Goal: Task Accomplishment & Management: Use online tool/utility

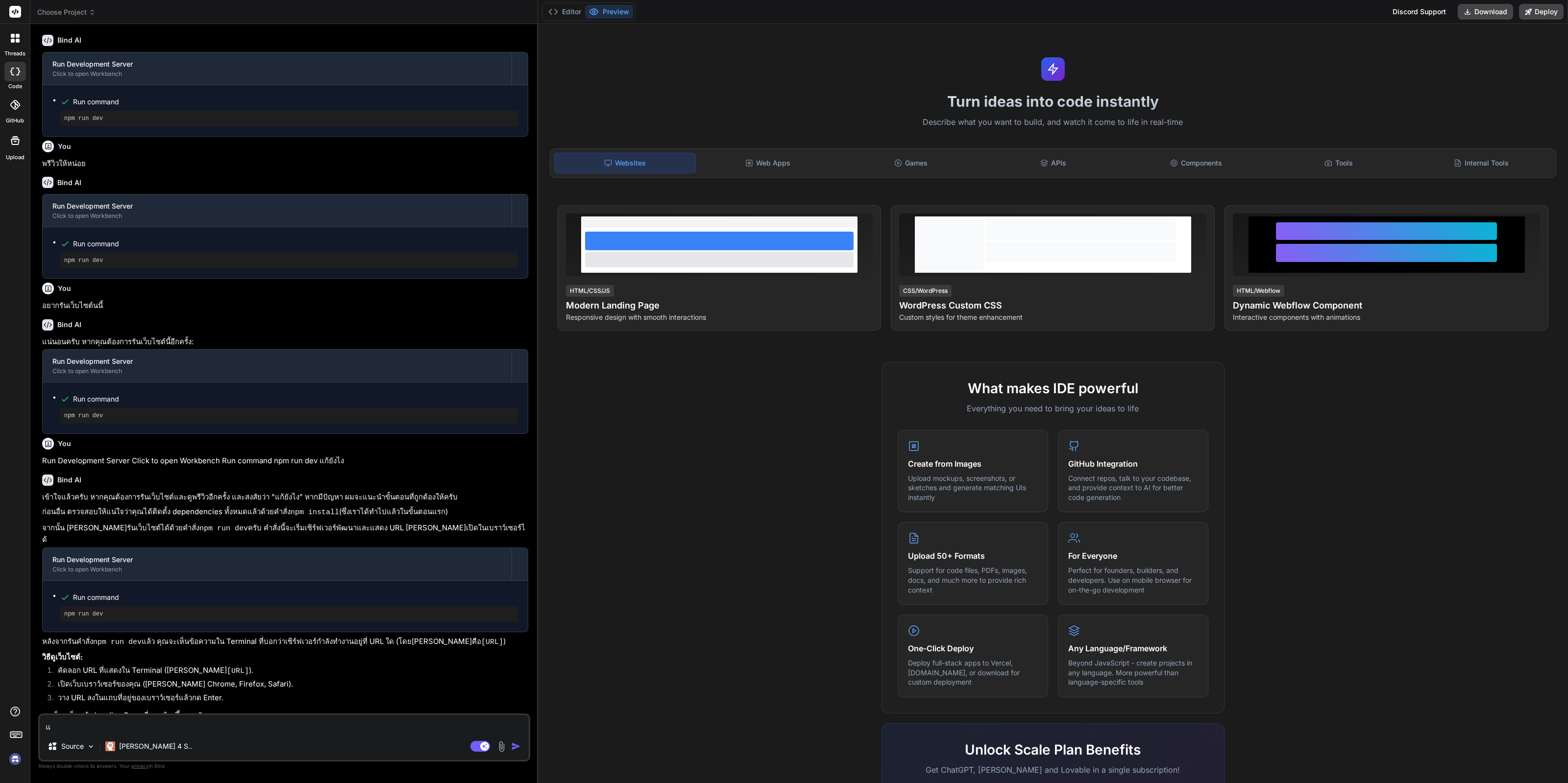
scroll to position [460, 0]
click at [9, 625] on img at bounding box center [15, 759] width 16 height 16
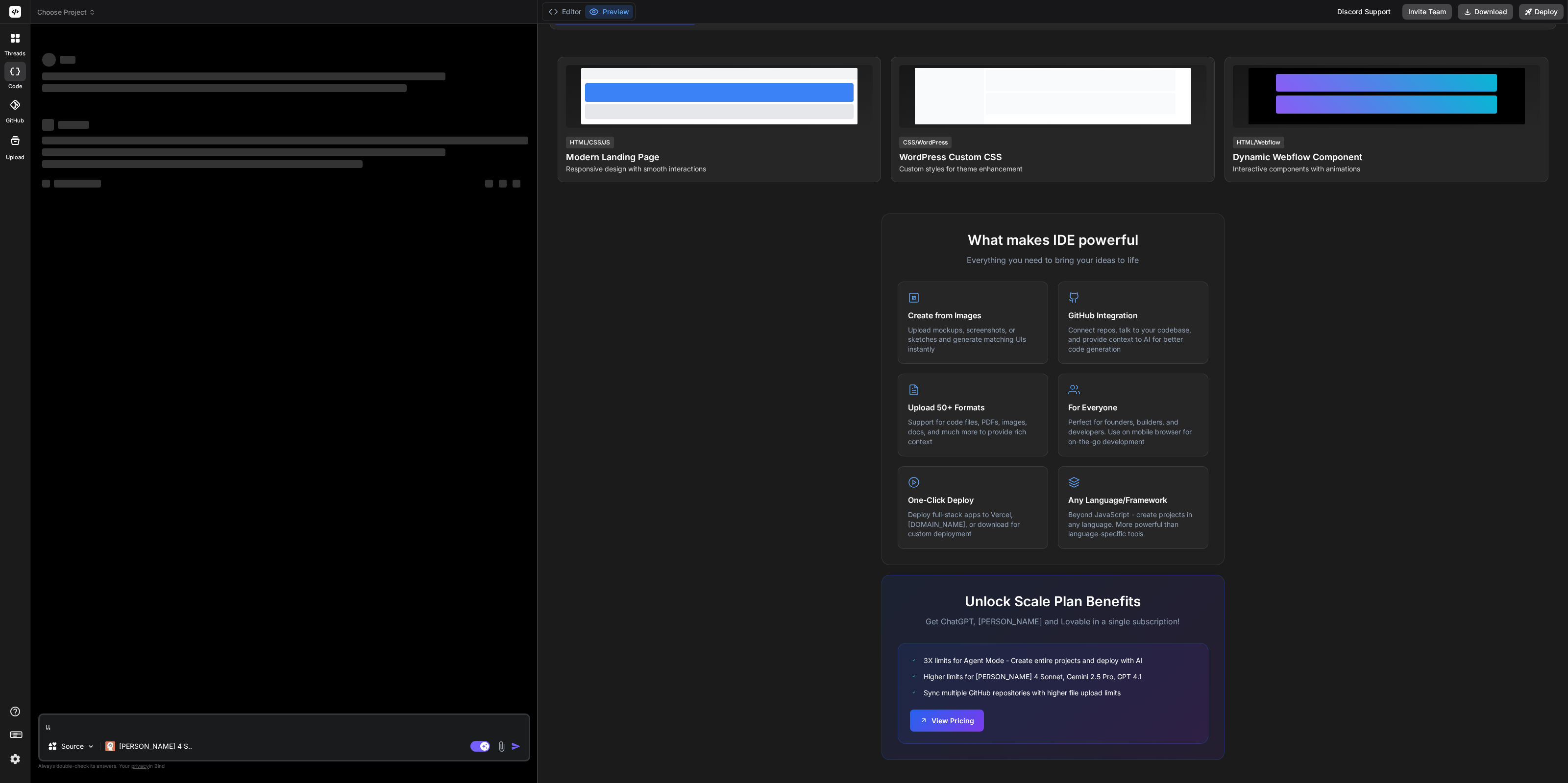
scroll to position [0, 0]
type textarea "x"
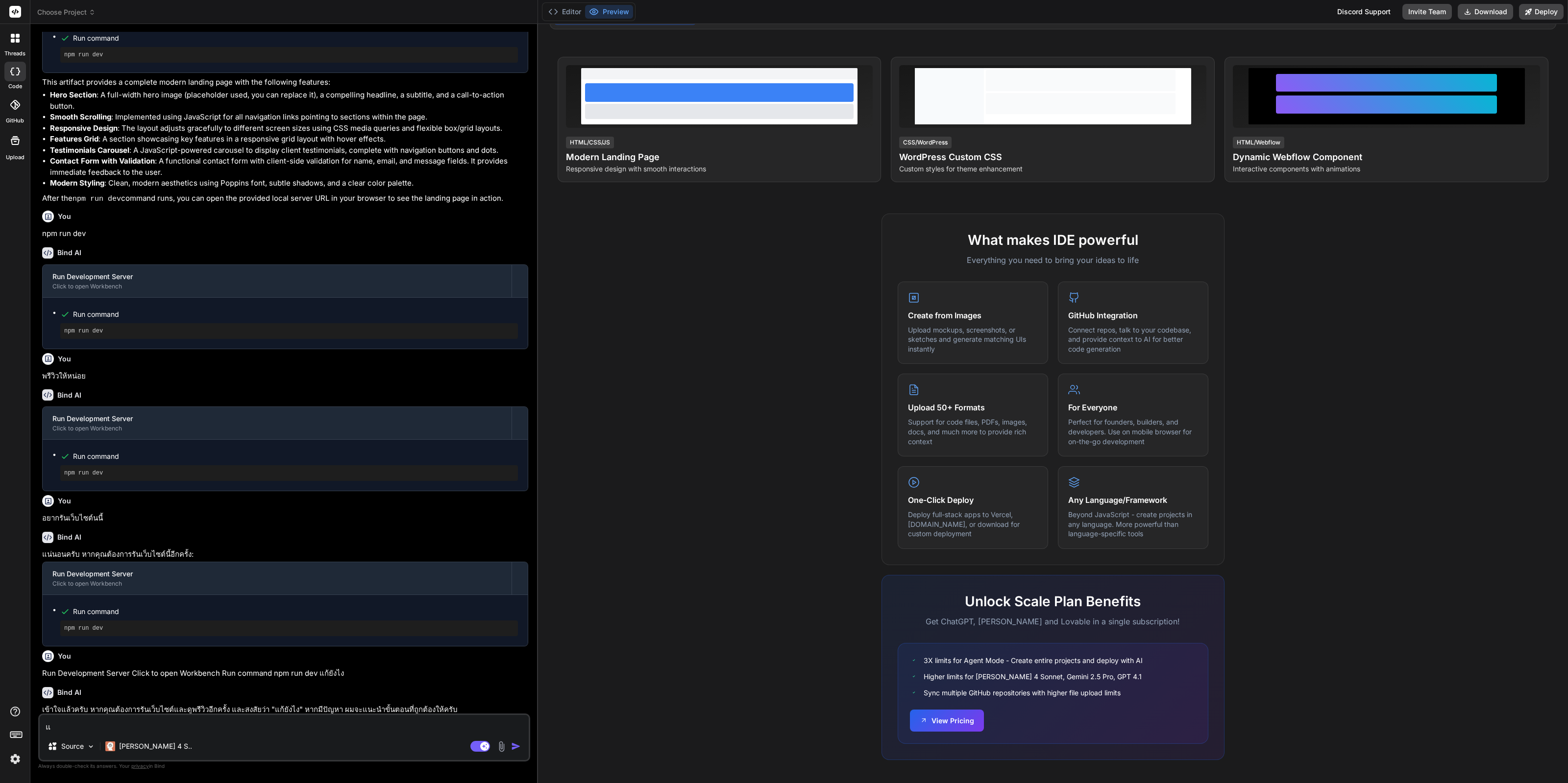
scroll to position [466, 0]
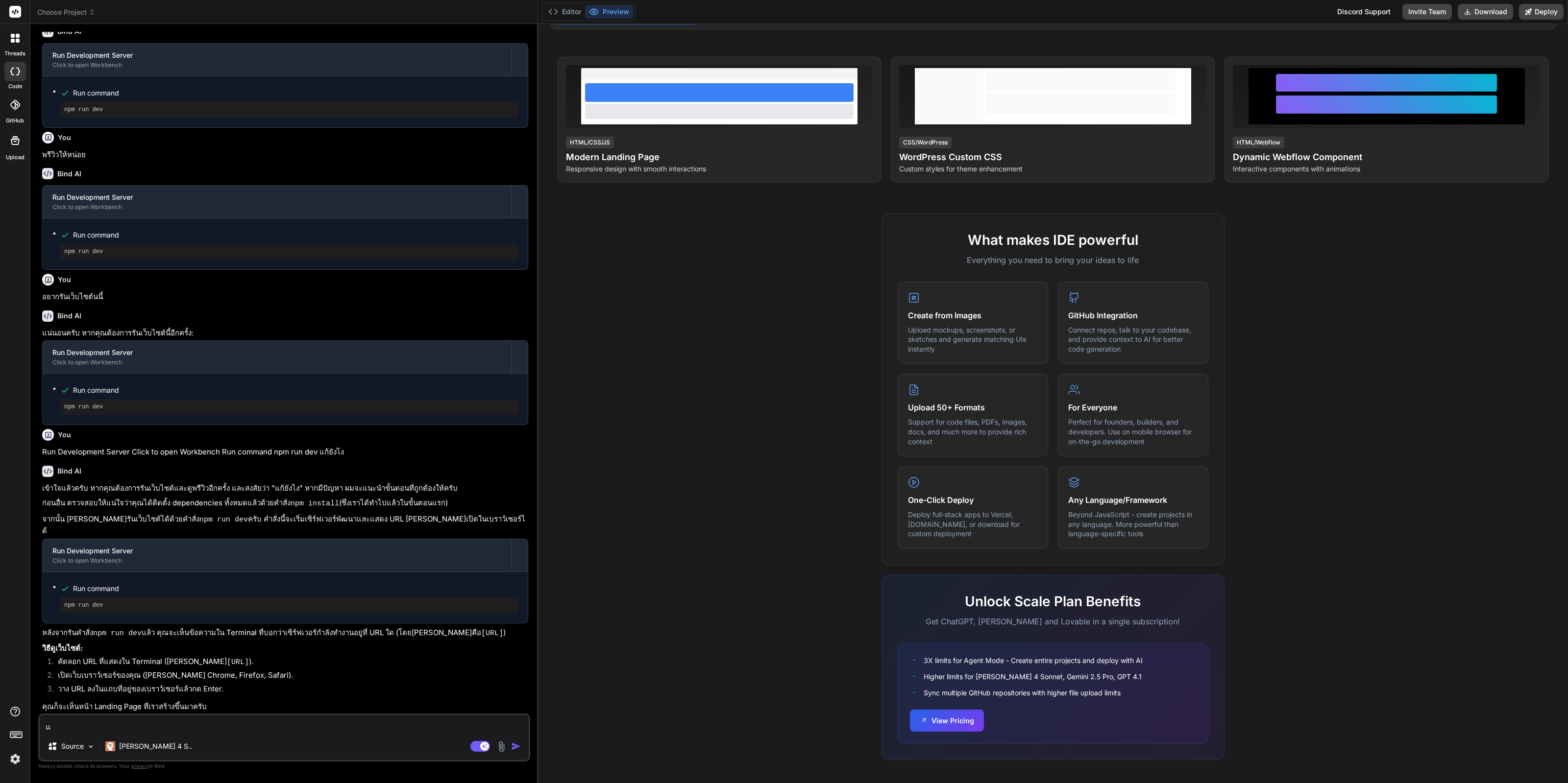
click at [7, 625] on img at bounding box center [15, 759] width 16 height 16
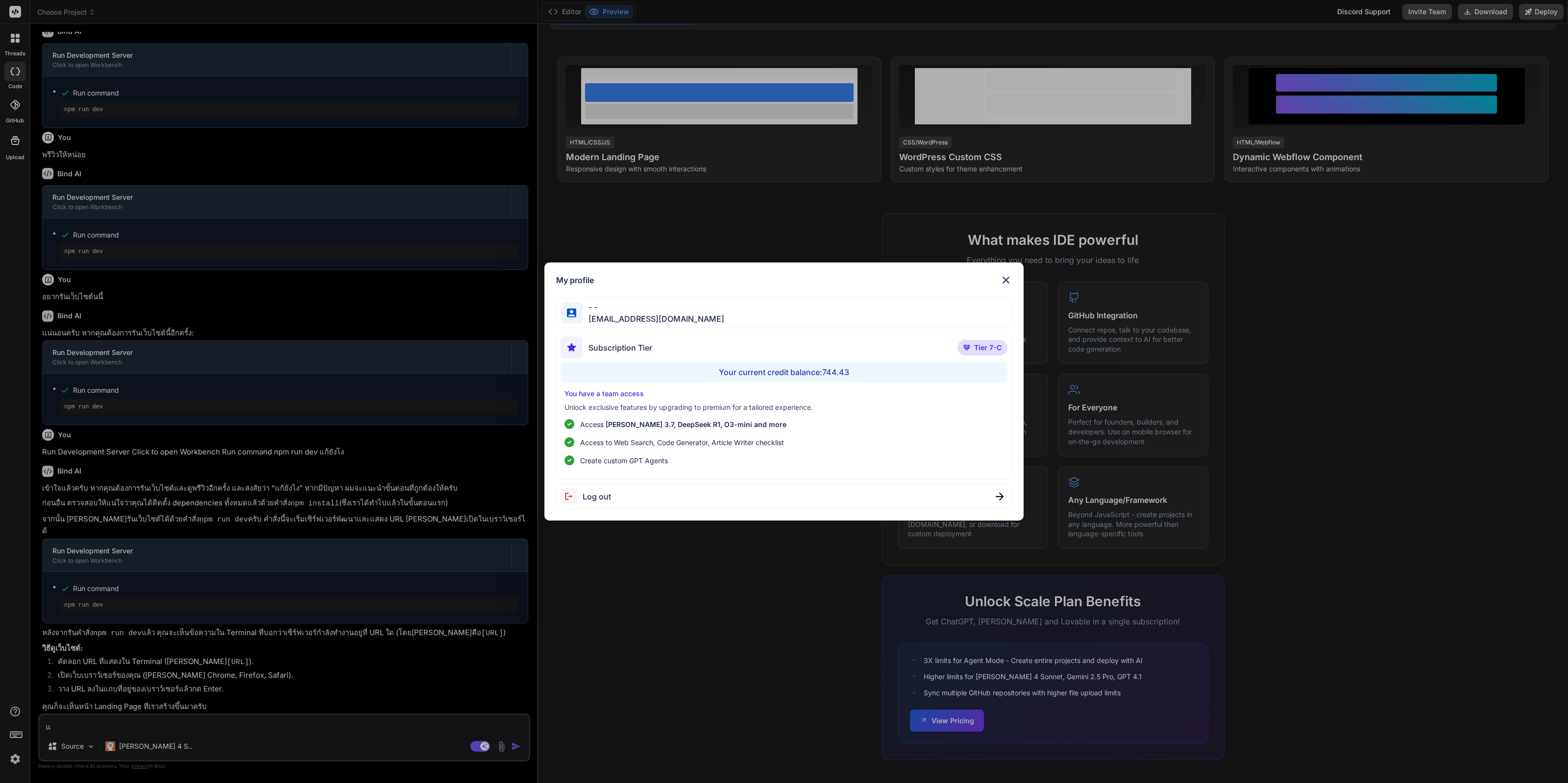
click at [629, 625] on div "My profile - - kingkranyutthasin@gmail.com Subscription Tier Tier 7-C Your curr…" at bounding box center [784, 391] width 1568 height 783
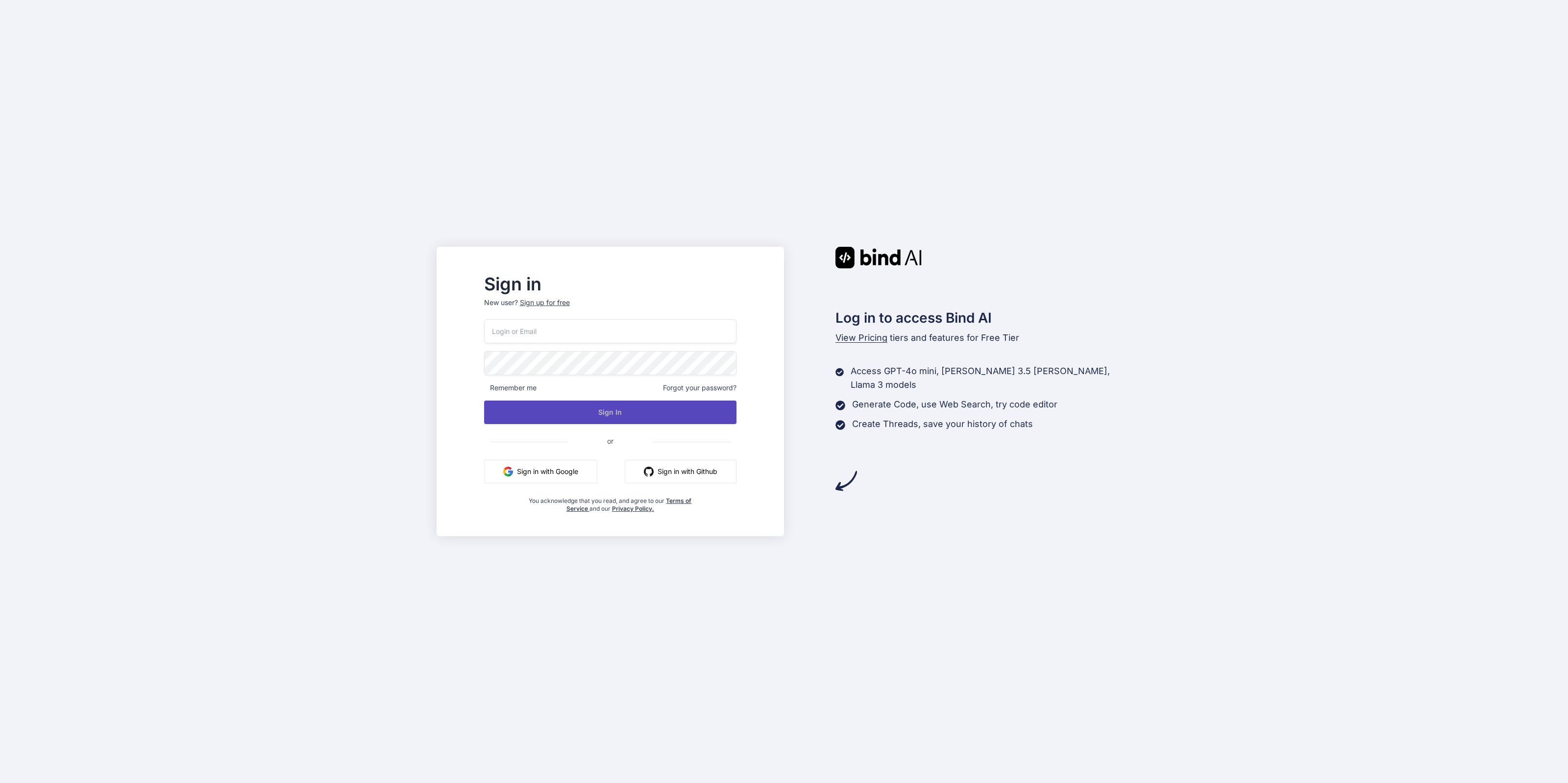
type input "[EMAIL_ADDRESS][DOMAIN_NAME]"
click at [617, 415] on button "Sign In" at bounding box center [610, 412] width 253 height 24
click at [576, 476] on button "Sign in with Google" at bounding box center [541, 472] width 113 height 24
